Goal: Information Seeking & Learning: Learn about a topic

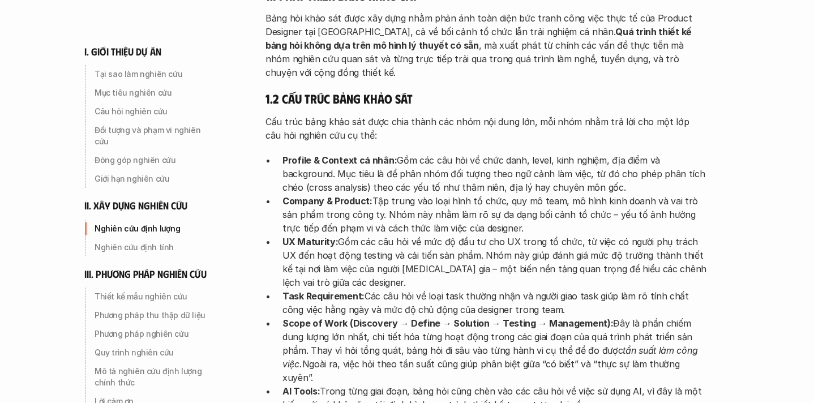
scroll to position [1640, 0]
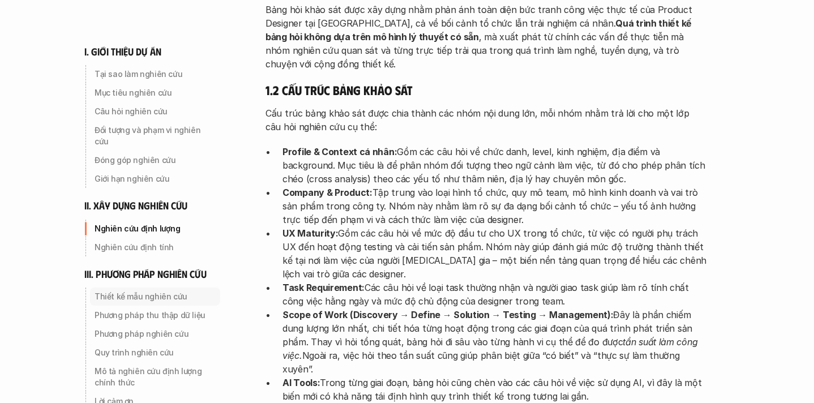
click at [161, 291] on p "Thiết kế mẫu nghiên cứu" at bounding box center [155, 296] width 121 height 11
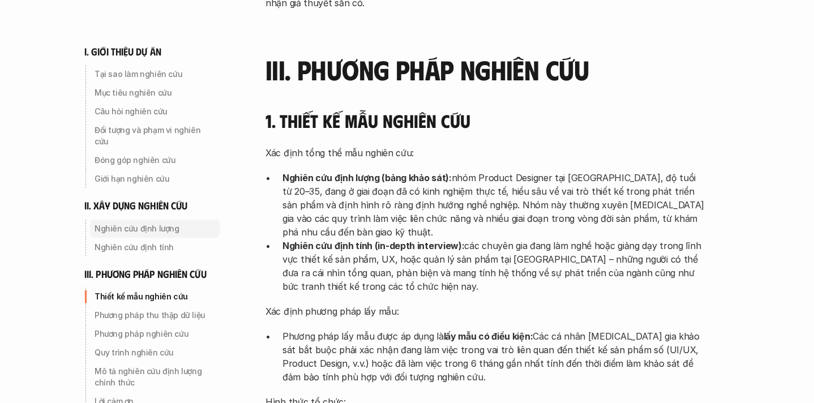
click at [115, 223] on p "Nghiên cứu định lượng" at bounding box center [155, 228] width 121 height 11
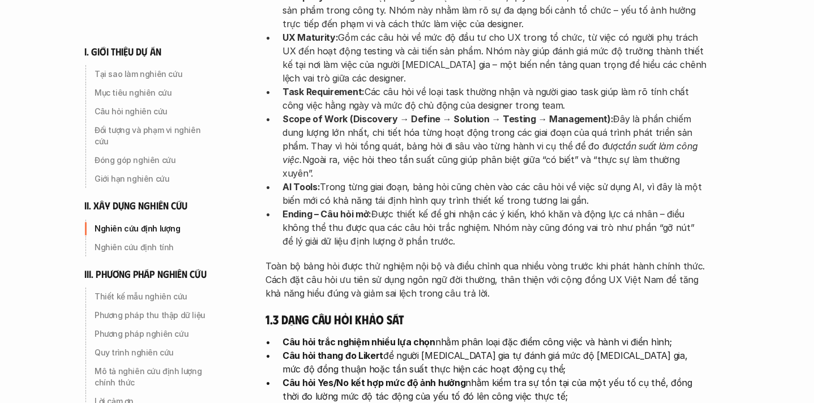
scroll to position [1869, 0]
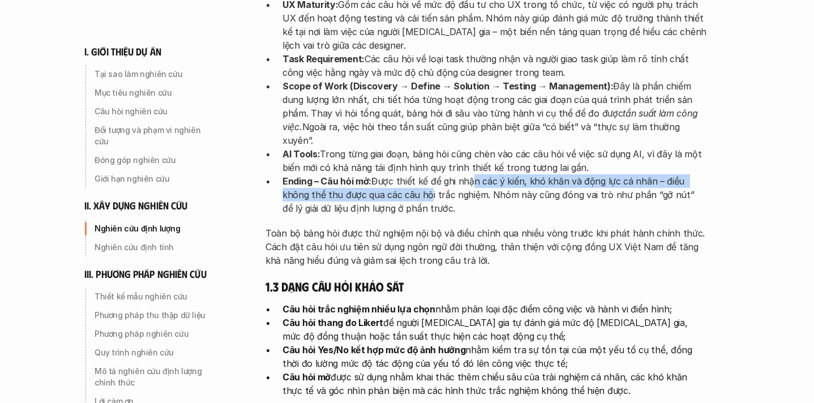
drag, startPoint x: 470, startPoint y: 125, endPoint x: 397, endPoint y: 143, distance: 75.7
click at [397, 174] on p "Ending – Câu hỏi mở: Được thiết kế để ghi nhận các ý kiến, khó khăn và động lực…" at bounding box center [495, 194] width 425 height 41
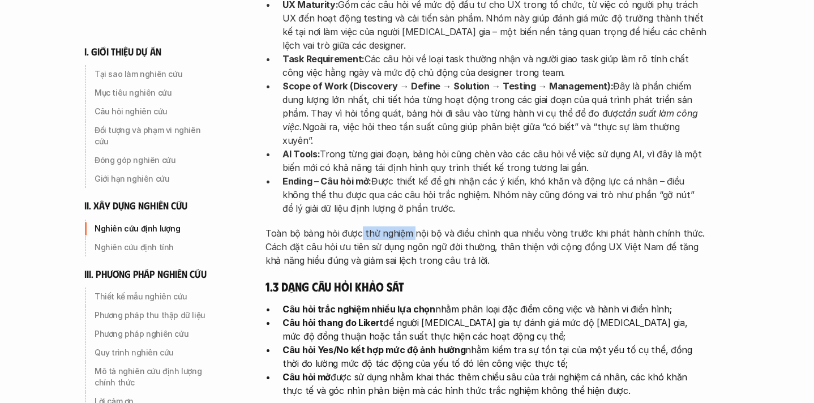
drag, startPoint x: 358, startPoint y: 176, endPoint x: 413, endPoint y: 177, distance: 54.9
click at [414, 226] on p "Toàn bộ bảng hỏi được thử nghiệm nội bộ và điều chỉnh qua nhiều vòng trước khi …" at bounding box center [487, 246] width 442 height 41
click at [413, 226] on p "Toàn bộ bảng hỏi được thử nghiệm nội bộ và điều chỉnh qua nhiều vòng trước khi …" at bounding box center [487, 246] width 442 height 41
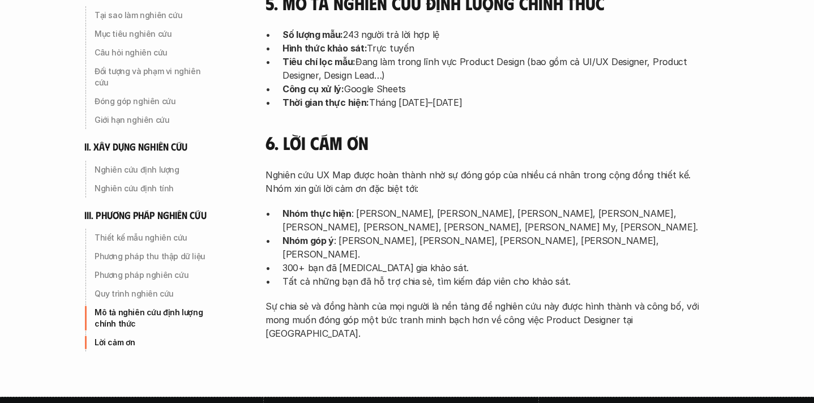
scroll to position [3674, 0]
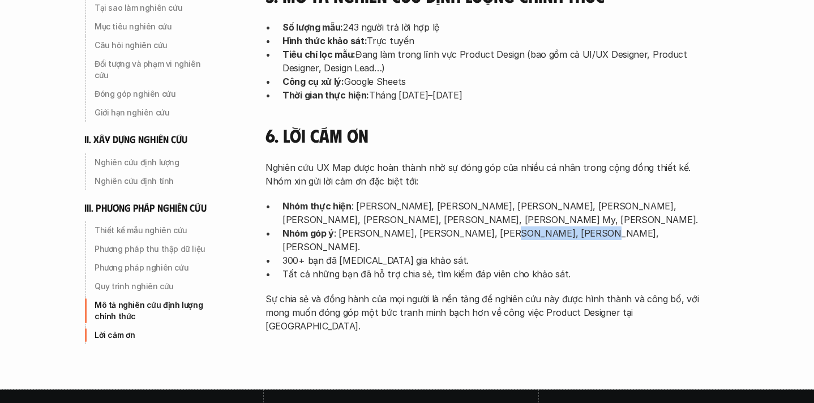
drag, startPoint x: 493, startPoint y: 140, endPoint x: 576, endPoint y: 138, distance: 83.8
click at [576, 226] on p "Nhóm góp ý : [PERSON_NAME], [PERSON_NAME], [PERSON_NAME], [PERSON_NAME], [PERSO…" at bounding box center [495, 239] width 425 height 27
click at [478, 267] on p "Tất cả những bạn đã hỗ trợ chia sẻ, tìm kiếm đáp viên cho khảo sát." at bounding box center [495, 274] width 425 height 14
drag, startPoint x: 377, startPoint y: 152, endPoint x: 414, endPoint y: 153, distance: 37.4
click at [414, 254] on p "300+ bạn đã [MEDICAL_DATA] gia khảo sát." at bounding box center [495, 261] width 425 height 14
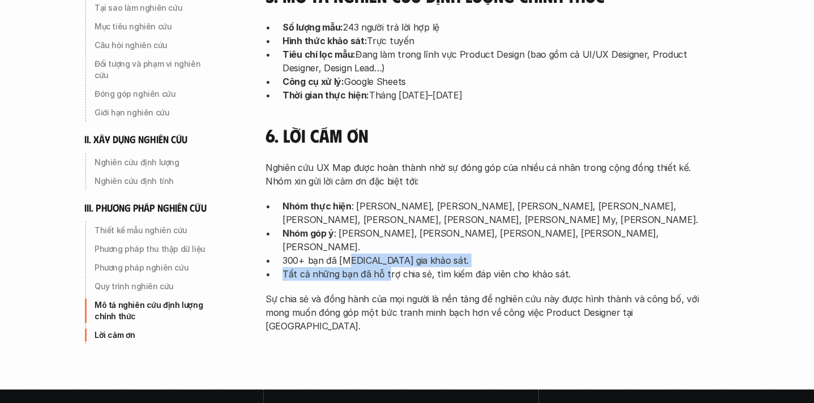
drag, startPoint x: 345, startPoint y: 151, endPoint x: 384, endPoint y: 164, distance: 41.2
click at [384, 199] on ul "Nhóm thực hiện : [PERSON_NAME], [PERSON_NAME], [PERSON_NAME], [PERSON_NAME], [P…" at bounding box center [487, 240] width 442 height 82
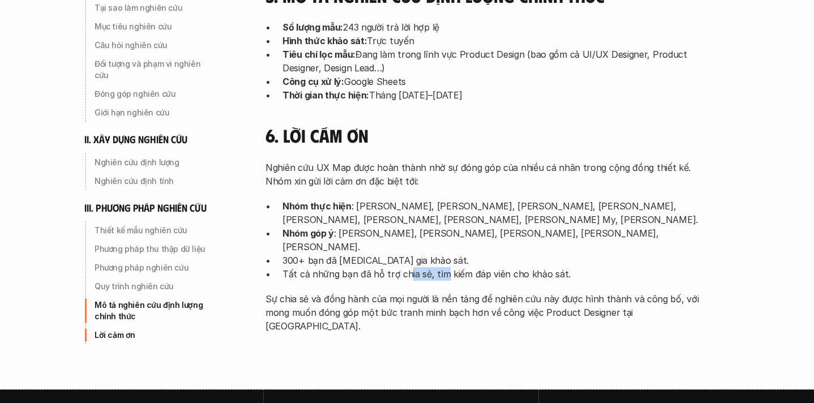
drag, startPoint x: 407, startPoint y: 164, endPoint x: 443, endPoint y: 166, distance: 36.3
click at [443, 267] on p "Tất cả những bạn đã hỗ trợ chia sẻ, tìm kiếm đáp viên cho khảo sát." at bounding box center [495, 274] width 425 height 14
click at [453, 267] on p "Tất cả những bạn đã hỗ trợ chia sẻ, tìm kiếm đáp viên cho khảo sát." at bounding box center [495, 274] width 425 height 14
drag, startPoint x: 399, startPoint y: 137, endPoint x: 342, endPoint y: 139, distance: 56.7
click at [342, 226] on p "Nhóm góp ý : [PERSON_NAME], [PERSON_NAME], [PERSON_NAME], [PERSON_NAME], [PERSO…" at bounding box center [495, 239] width 425 height 27
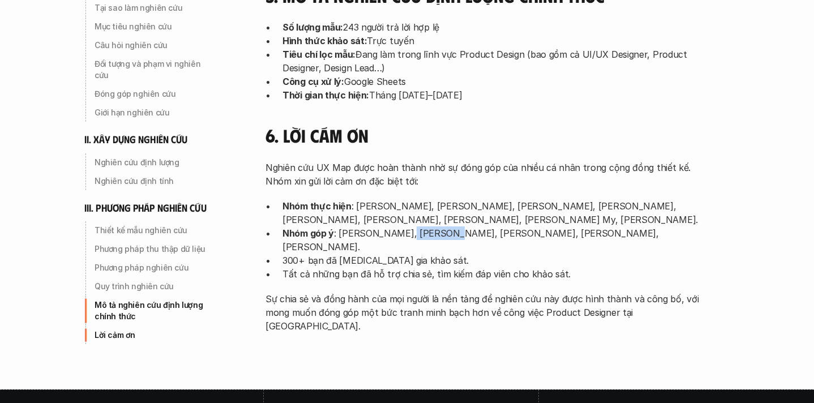
drag, startPoint x: 446, startPoint y: 138, endPoint x: 405, endPoint y: 138, distance: 40.2
click at [405, 226] on p "Nhóm góp ý : [PERSON_NAME], [PERSON_NAME], [PERSON_NAME], [PERSON_NAME], [PERSO…" at bounding box center [495, 239] width 425 height 27
drag, startPoint x: 483, startPoint y: 140, endPoint x: 437, endPoint y: 139, distance: 46.4
click at [437, 226] on p "Nhóm góp ý : [PERSON_NAME], [PERSON_NAME], [PERSON_NAME], [PERSON_NAME], [PERSO…" at bounding box center [495, 239] width 425 height 27
drag, startPoint x: 506, startPoint y: 138, endPoint x: 555, endPoint y: 139, distance: 49.3
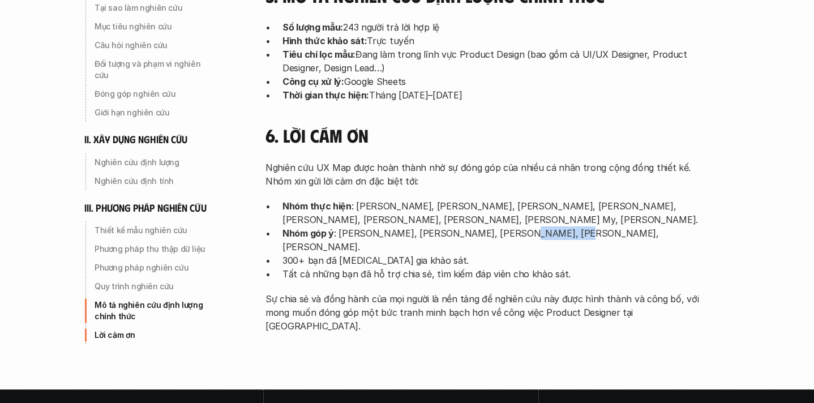
click at [555, 226] on p "Nhóm góp ý : [PERSON_NAME], [PERSON_NAME], [PERSON_NAME], [PERSON_NAME], [PERSO…" at bounding box center [495, 239] width 425 height 27
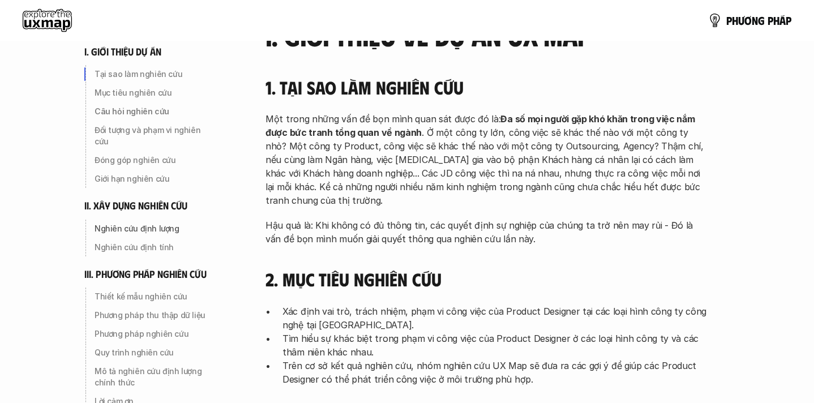
scroll to position [0, 0]
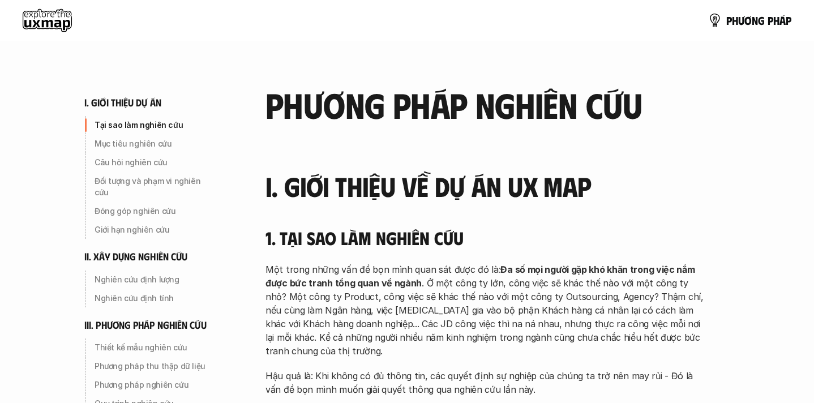
click at [27, 16] on use at bounding box center [47, 20] width 49 height 23
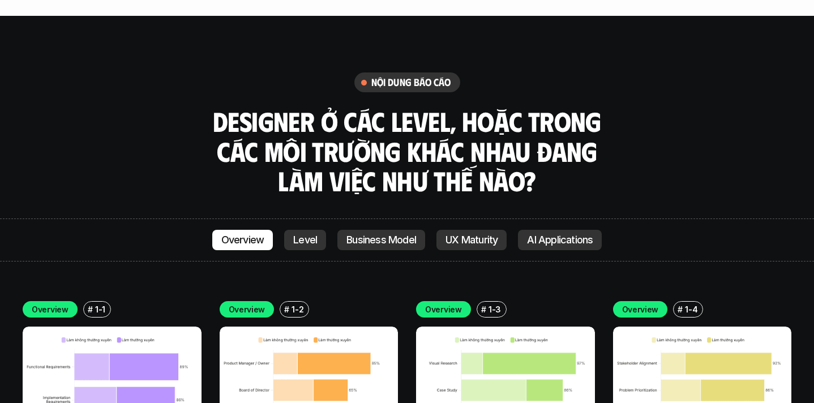
scroll to position [3090, 0]
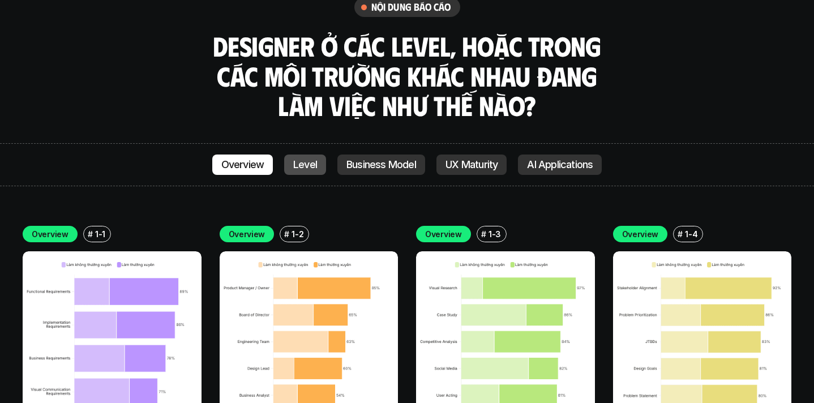
click at [308, 159] on p "Level" at bounding box center [305, 164] width 24 height 11
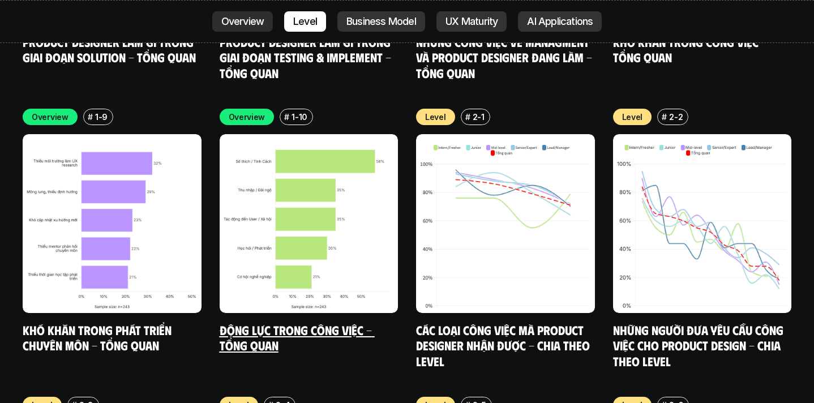
scroll to position [3787, 0]
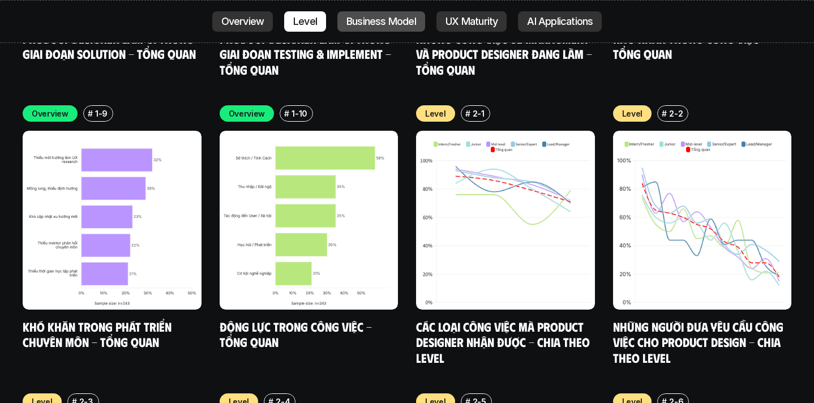
click at [378, 16] on p "Business Model" at bounding box center [381, 21] width 70 height 11
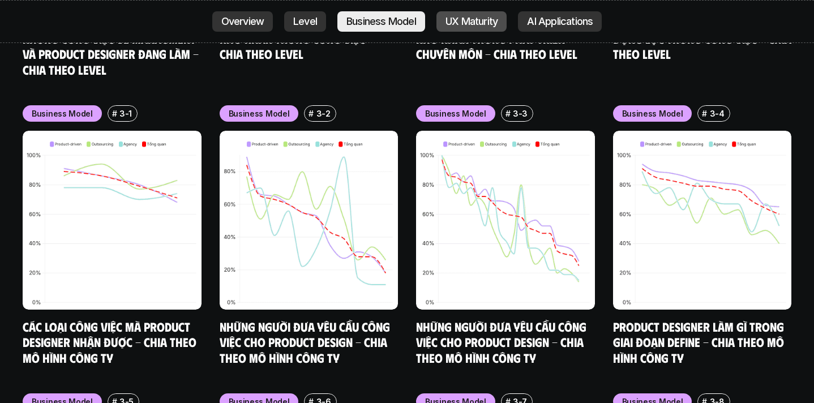
click at [464, 21] on p "UX Maturity" at bounding box center [472, 21] width 52 height 11
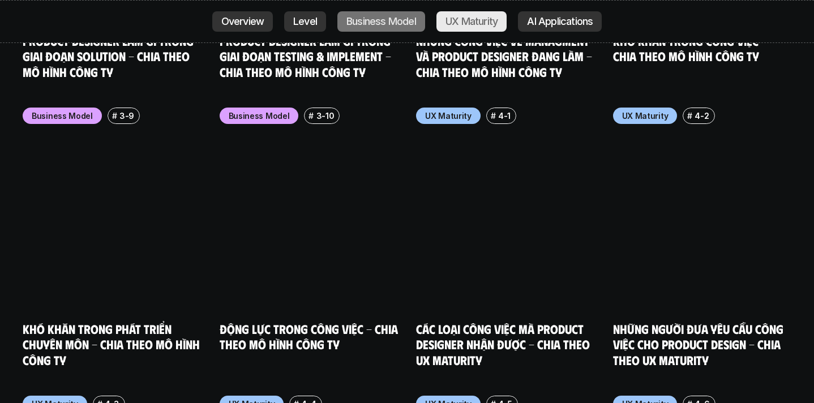
click at [555, 33] on div "Overview Level Business Model UX Maturity AI Applications" at bounding box center [407, 21] width 814 height 43
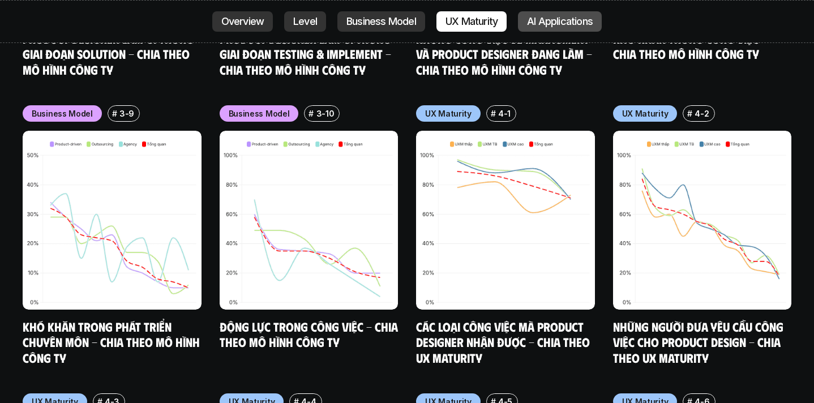
click at [556, 27] on p "AI Applications" at bounding box center [560, 21] width 66 height 11
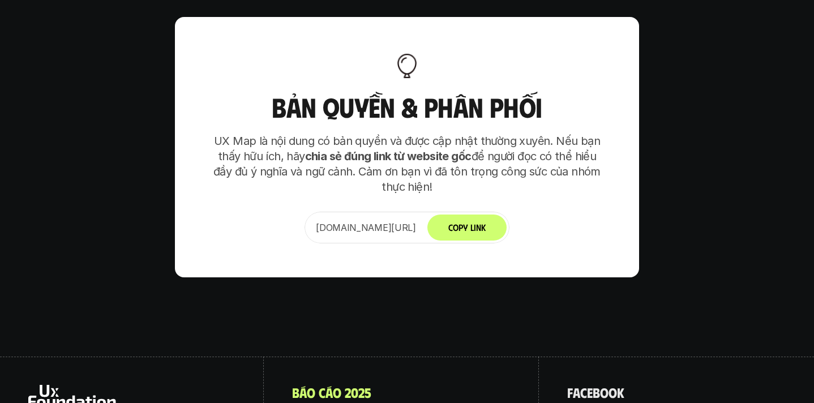
scroll to position [7244, 0]
